Goal: Information Seeking & Learning: Learn about a topic

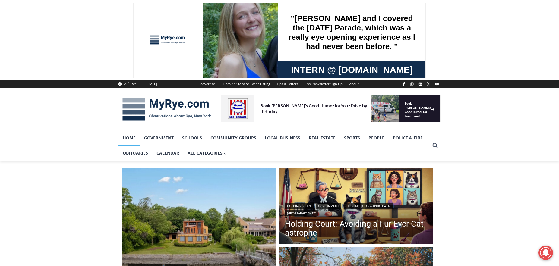
scroll to position [91, 0]
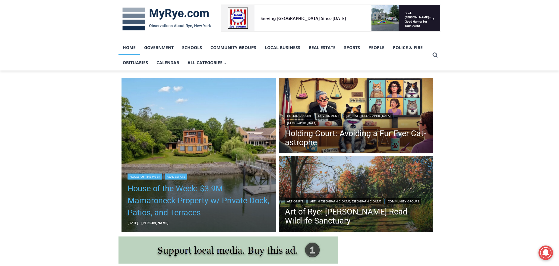
click at [162, 200] on link "House of the Week: $3.9M Mamaroneck Property w/ Private Dock, Patios, and Terra…" at bounding box center [199, 201] width 142 height 36
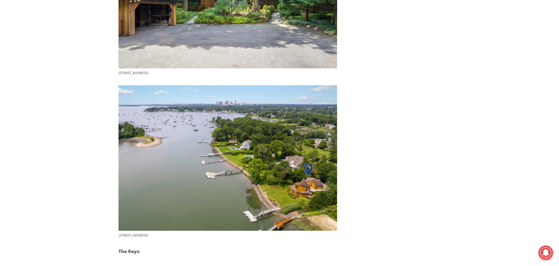
scroll to position [2251, 0]
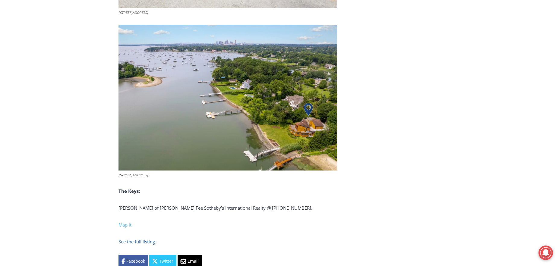
click at [145, 239] on span "See the full listing." at bounding box center [138, 242] width 38 height 6
